Goal: Task Accomplishment & Management: Use online tool/utility

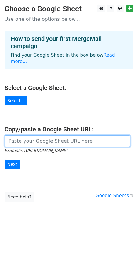
click at [55, 135] on input "url" at bounding box center [68, 141] width 126 height 12
paste input "[URL][DOMAIN_NAME]"
type input "[URL][DOMAIN_NAME]"
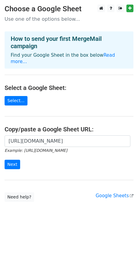
scroll to position [0, 0]
click at [52, 162] on form "[URL][DOMAIN_NAME] Example: [URL][DOMAIN_NAME] Next" at bounding box center [69, 152] width 129 height 34
click at [14, 160] on input "Next" at bounding box center [13, 164] width 16 height 9
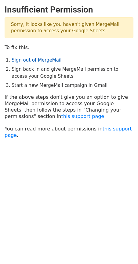
click at [52, 61] on link "Sign out of MergeMail" at bounding box center [37, 59] width 50 height 5
click at [47, 27] on p "Sorry, it looks like you haven't given MergeMail permission to access your Goog…" at bounding box center [69, 27] width 129 height 21
drag, startPoint x: 55, startPoint y: 156, endPoint x: 53, endPoint y: 39, distance: 116.8
click at [55, 153] on body "Insufficient Permission Sorry, it looks like you haven't given MergeMail permis…" at bounding box center [69, 87] width 138 height 164
click at [42, 27] on p "Sorry, it looks like you haven't given MergeMail permission to access your Goog…" at bounding box center [69, 27] width 129 height 21
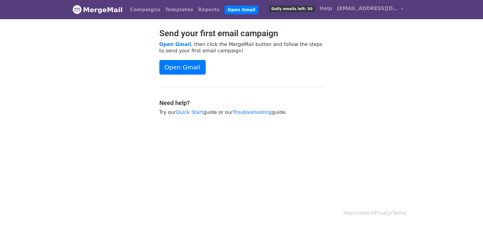
drag, startPoint x: 286, startPoint y: 76, endPoint x: 301, endPoint y: 71, distance: 16.4
click at [288, 76] on div "Send your first email campaign Open Gmail , then click the MergeMail button and…" at bounding box center [242, 74] width 174 height 93
click at [388, 10] on span "kundanglobalschool@gmail.com" at bounding box center [367, 8] width 61 height 7
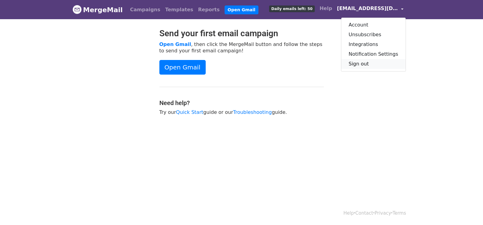
click at [370, 65] on link "Sign out" at bounding box center [373, 64] width 64 height 10
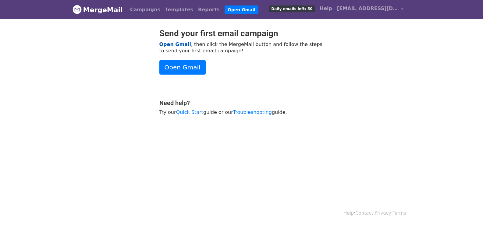
click at [186, 43] on link "Open Gmail" at bounding box center [175, 44] width 32 height 6
click at [110, 13] on link "MergeMail" at bounding box center [98, 9] width 50 height 13
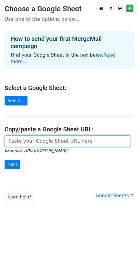
click at [69, 136] on input "url" at bounding box center [68, 141] width 126 height 12
paste input "REMINDER 1 Dear Parents This is a reminder to clear the dues of your [PERSON_NA…"
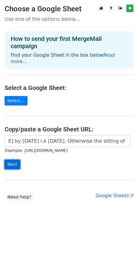
scroll to position [0, 211]
click at [9, 160] on input "Next" at bounding box center [13, 164] width 16 height 9
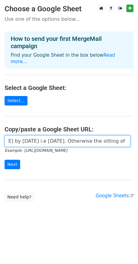
click at [35, 136] on input "REMINDER 1 Dear Parents This is a reminder to clear the dues of your [PERSON_NA…" at bounding box center [68, 141] width 126 height 12
click at [42, 137] on input "REMINDER 1 Dear Parents This is a reminder to clear the dues of your [PERSON_NA…" at bounding box center [68, 141] width 126 height 12
paste input "https://docs.google.com/spreadsheets/d/16OEM_ToJv4IzfcPaojE1M-tcZD2_p3wTU5V5SHu…"
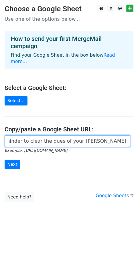
click at [37, 135] on input "REMINDER 1 Dhttps://docs.google.com/spreadsheets/d/16OEM_ToJv4IzfcPaojE1M-tcZD2…" at bounding box center [68, 141] width 126 height 12
type input "REMINDER 1 Dhttps://docs.google.com/spreadsheets/d/16OEM_ToJv4IzfcPaojE1M-tcZD2…"
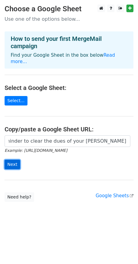
click at [14, 160] on input "Next" at bounding box center [13, 164] width 16 height 9
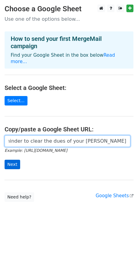
scroll to position [0, 131]
click at [59, 135] on input "REMINDER 1 Dhttps://docs.google.com/spreadsheets/d/16OEM_ToJv4IzfcPaojE1M-tcZD2…" at bounding box center [68, 141] width 126 height 12
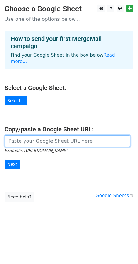
scroll to position [0, 0]
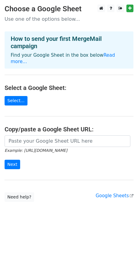
click at [56, 171] on main "Choose a Google Sheet Use one of the options below... How to send your first Me…" at bounding box center [69, 103] width 138 height 197
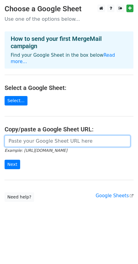
click at [55, 135] on input "url" at bounding box center [68, 141] width 126 height 12
type input "https://docs.google.com/spreadsheets/d/16OEM_ToJv4IzfcPaojE1M-tcZD2_p3wTU5V5SHu…"
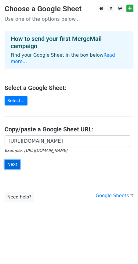
click at [14, 160] on input "Next" at bounding box center [13, 164] width 16 height 9
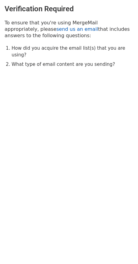
click at [56, 29] on link "send us an email" at bounding box center [76, 29] width 41 height 6
click at [97, 5] on h3 "Verification Required" at bounding box center [69, 9] width 129 height 9
click at [79, 130] on html "Verification Required To ensure that you're using MergeMail appropriately, plea…" at bounding box center [69, 132] width 138 height 264
click at [59, 110] on html "Verification Required To ensure that you're using MergeMail appropriately, plea…" at bounding box center [69, 132] width 138 height 264
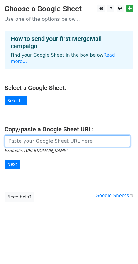
click at [56, 135] on input "url" at bounding box center [68, 141] width 126 height 12
type input "https://docs.google.com/spreadsheets/d/16OEM_ToJv4IzfcPaojE1M-tcZD2_p3wTU5V5SHu…"
click at [65, 137] on input "https://docs.google.com/spreadsheets/d/16OEM_ToJv4IzfcPaojE1M-tcZD2_p3wTU5V5SHu…" at bounding box center [68, 141] width 126 height 12
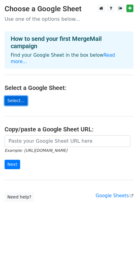
click at [20, 96] on link "Select..." at bounding box center [16, 100] width 23 height 9
click at [110, 56] on link "Read more..." at bounding box center [63, 58] width 104 height 12
click at [58, 19] on p "Use one of the options below..." at bounding box center [69, 19] width 129 height 6
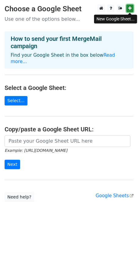
click at [130, 9] on icon at bounding box center [129, 8] width 3 height 4
click at [14, 97] on link "Select..." at bounding box center [16, 100] width 23 height 9
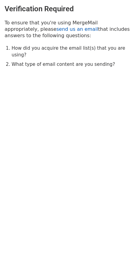
click at [56, 29] on link "send us an email" at bounding box center [76, 29] width 41 height 6
